Goal: Transaction & Acquisition: Purchase product/service

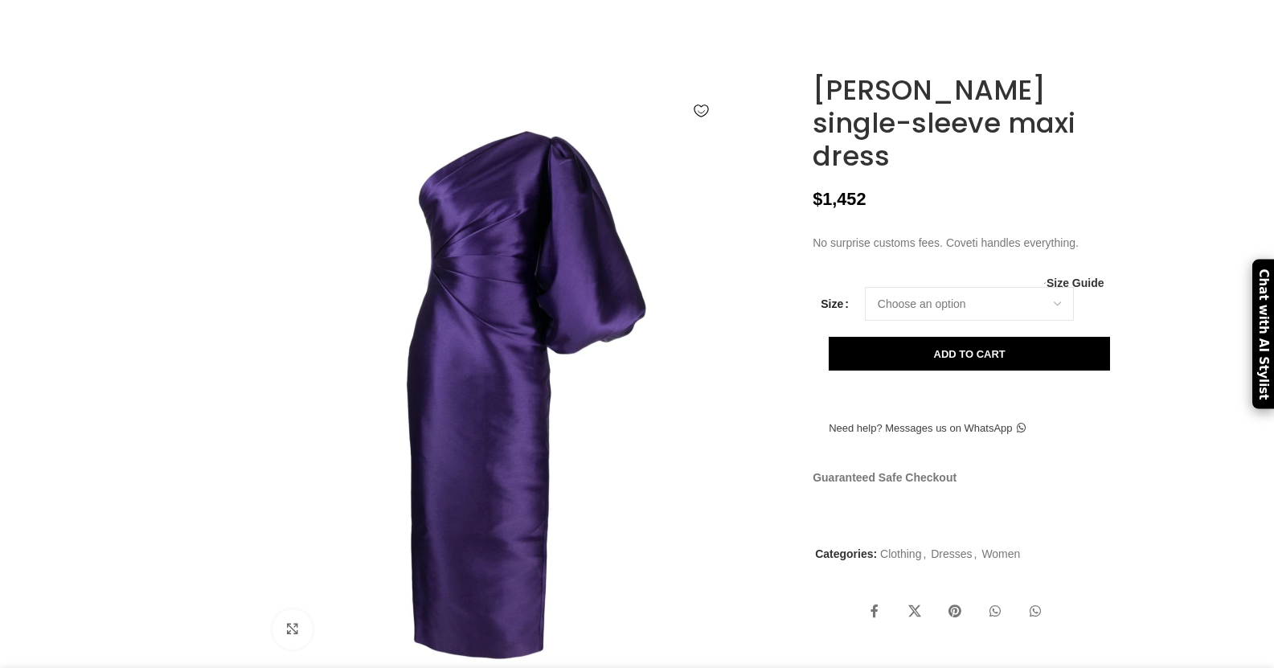
scroll to position [170, 0]
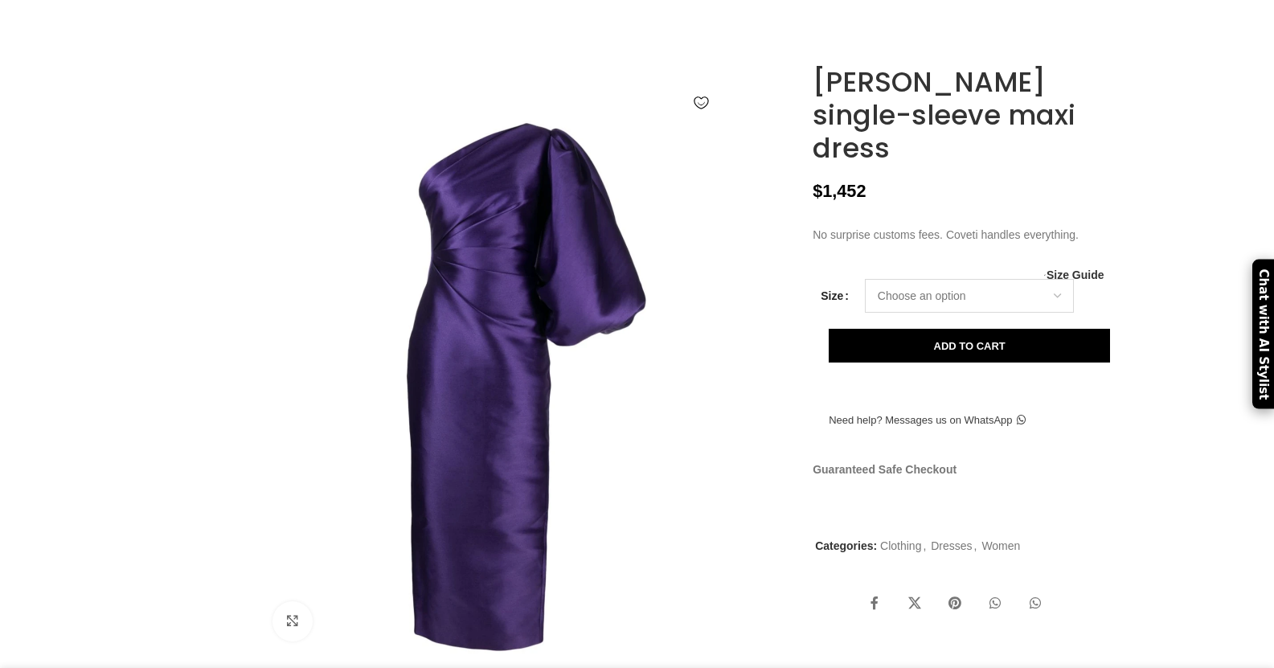
click at [1006, 307] on select "Choose an option 4 UK 6 UK 8 [GEOGRAPHIC_DATA] 10 [GEOGRAPHIC_DATA] 12 [GEOGRAP…" at bounding box center [969, 296] width 209 height 34
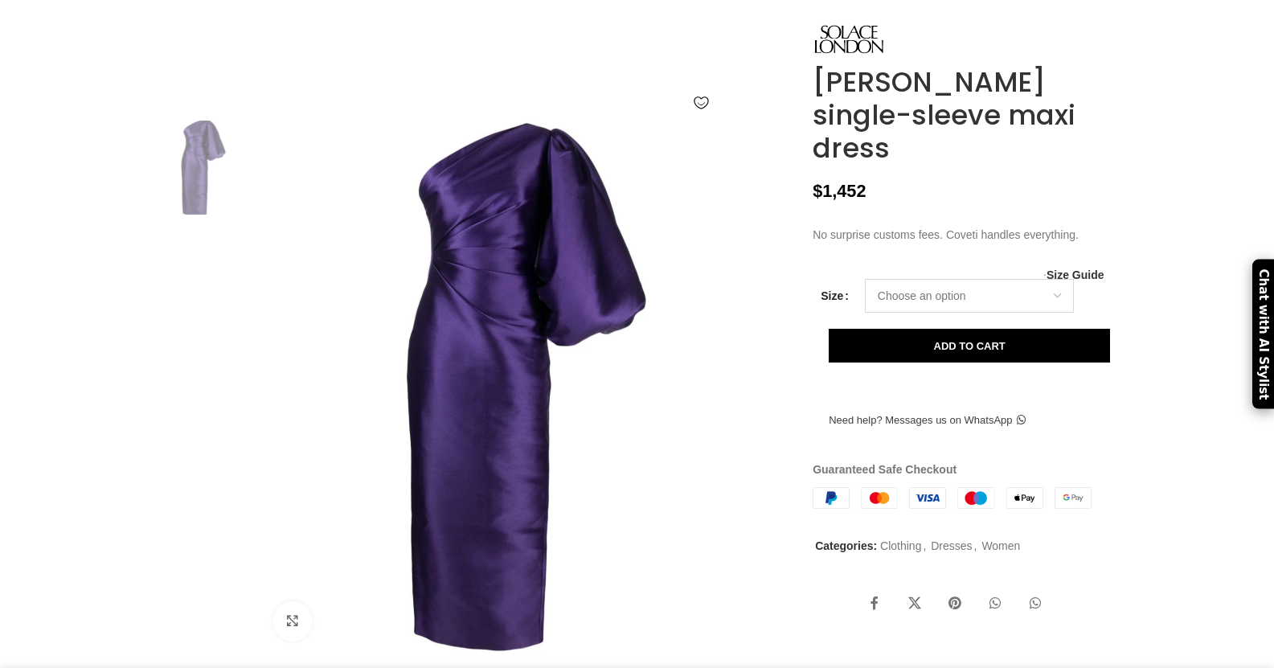
scroll to position [169, 0]
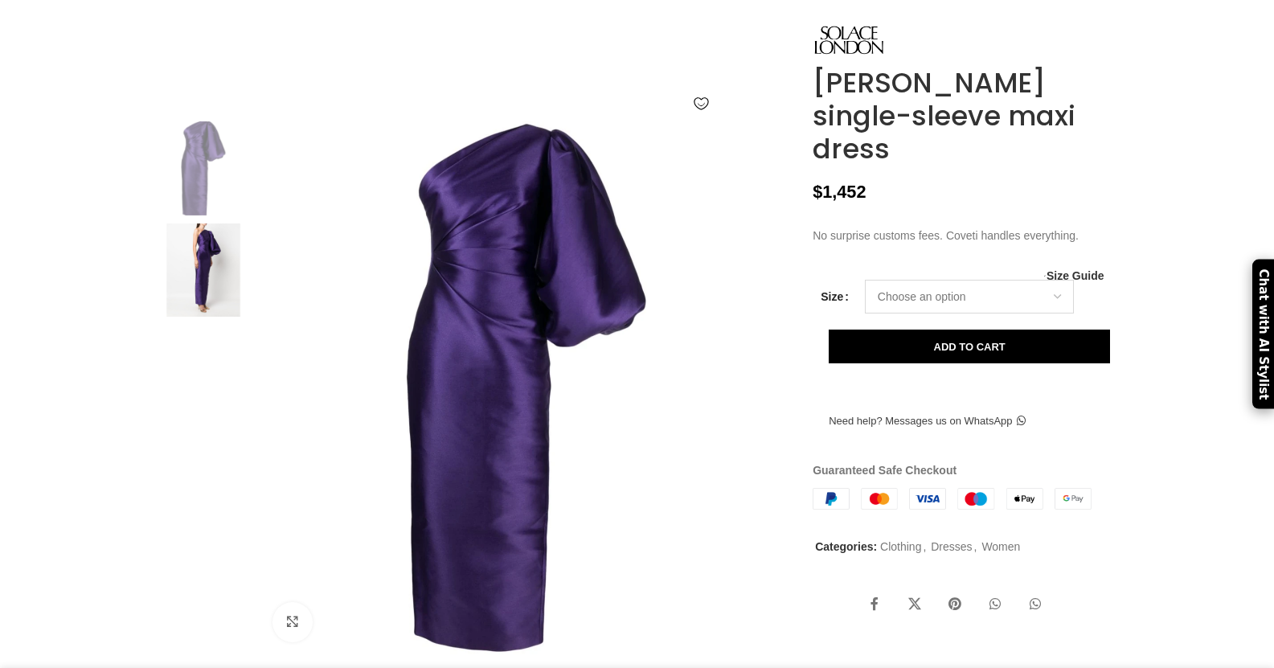
select select "16-[GEOGRAPHIC_DATA]"
click at [865, 284] on select "Choose an option 4 UK 6 UK 8 [GEOGRAPHIC_DATA] 10 [GEOGRAPHIC_DATA] 12 [GEOGRAP…" at bounding box center [969, 297] width 209 height 34
click at [207, 192] on img at bounding box center [203, 168] width 98 height 94
click at [195, 192] on img at bounding box center [203, 168] width 98 height 94
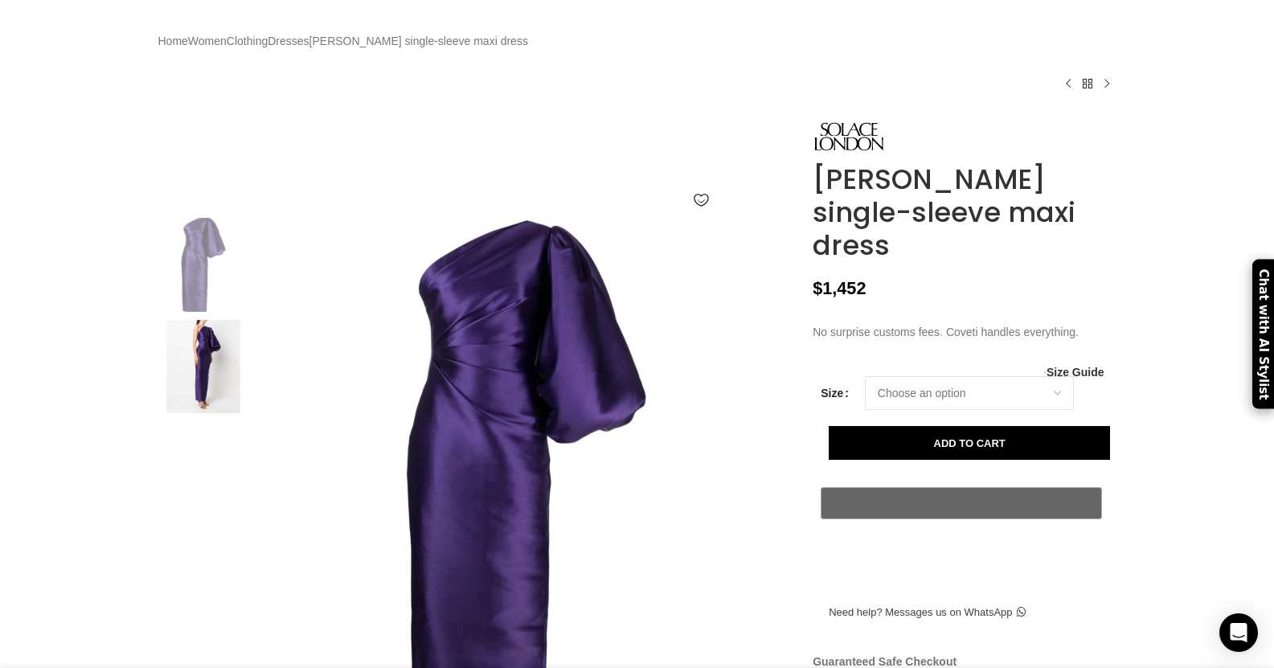
scroll to position [0, 0]
